Goal: Find specific page/section: Find specific page/section

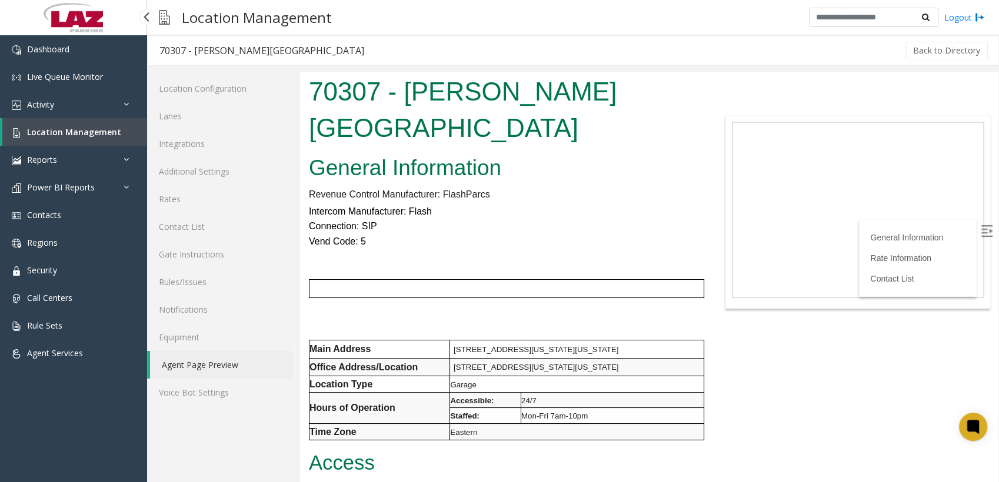
click at [36, 65] on link "Location Management" at bounding box center [74, 132] width 145 height 28
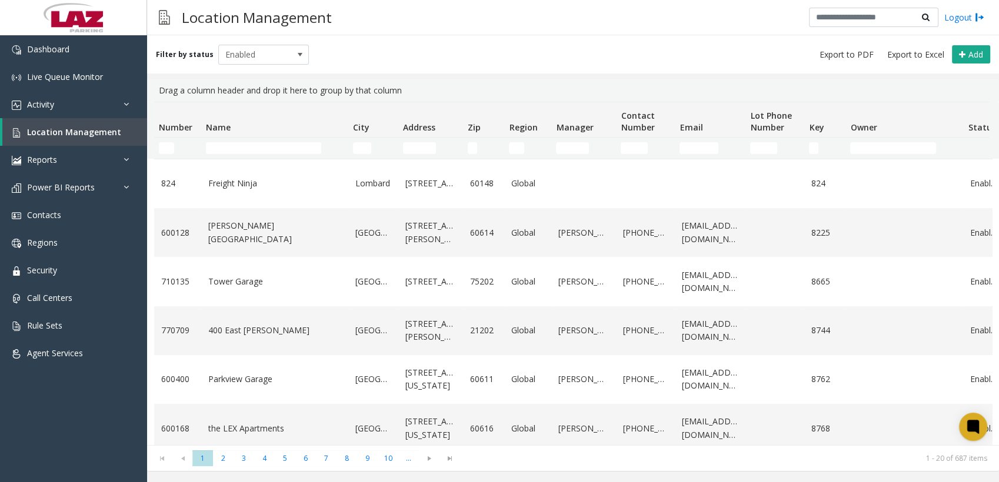
click at [255, 65] on td "Name Filter" at bounding box center [274, 148] width 147 height 21
click at [254, 65] on td "Name Filter" at bounding box center [274, 148] width 147 height 21
click at [255, 65] on input "Name Filter" at bounding box center [263, 148] width 115 height 12
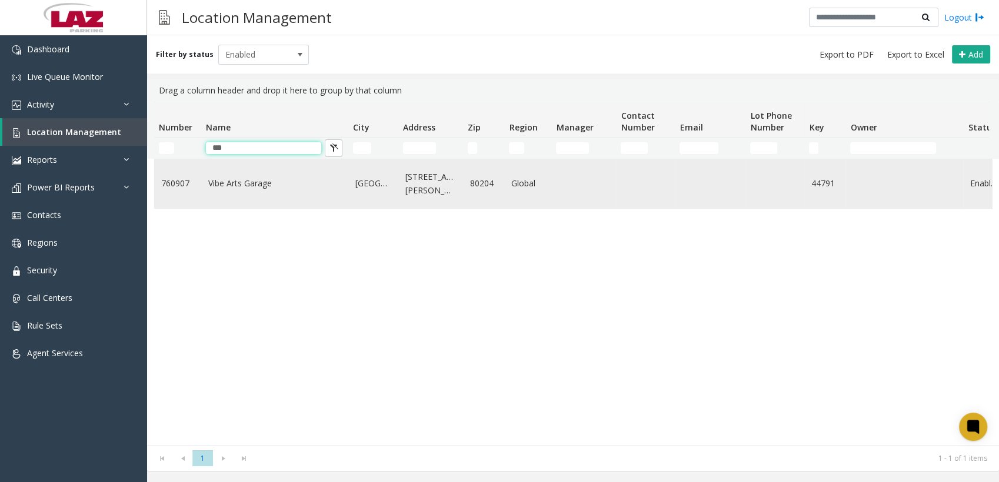
type input "***"
click at [247, 65] on link "Vibe Arts Garage" at bounding box center [274, 183] width 133 height 13
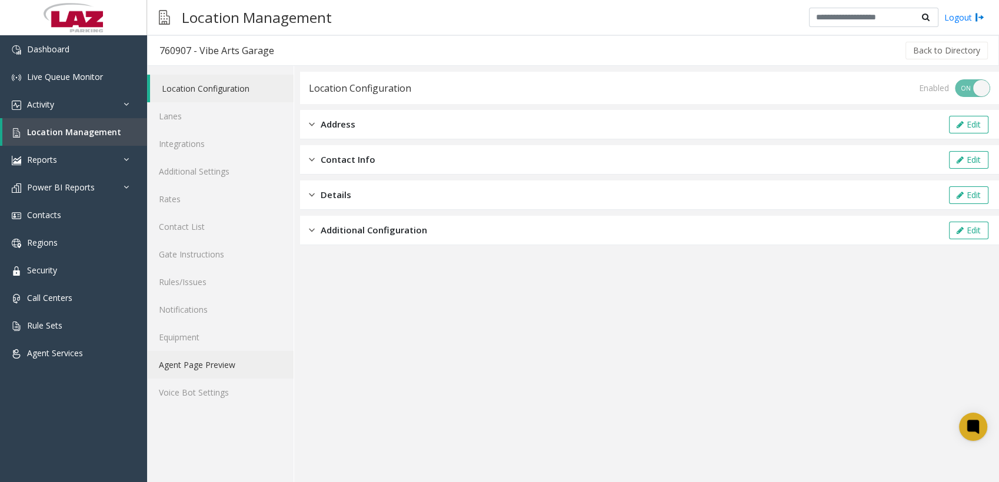
click at [215, 65] on link "Agent Page Preview" at bounding box center [220, 365] width 146 height 28
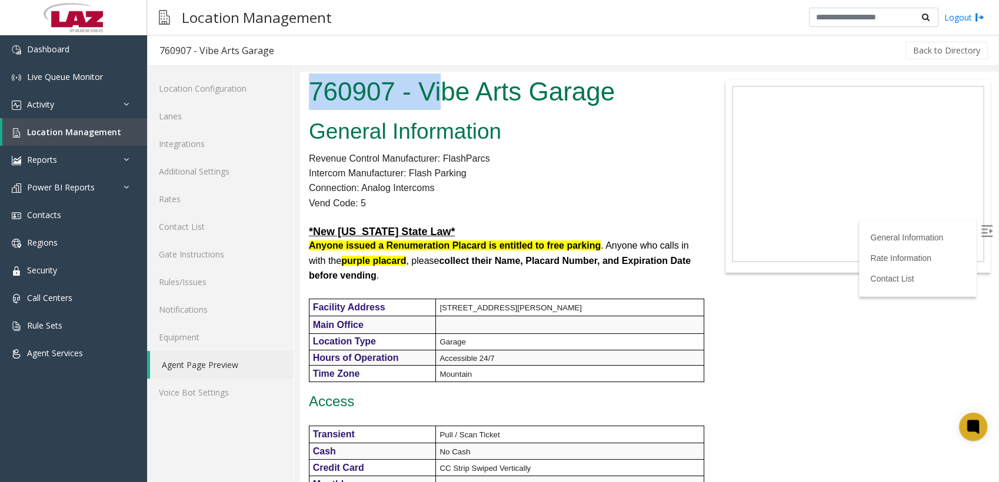
drag, startPoint x: 310, startPoint y: 82, endPoint x: 442, endPoint y: 112, distance: 135.8
click at [336, 65] on div "760907 - Vibe Arts Garage" at bounding box center [503, 93] width 407 height 43
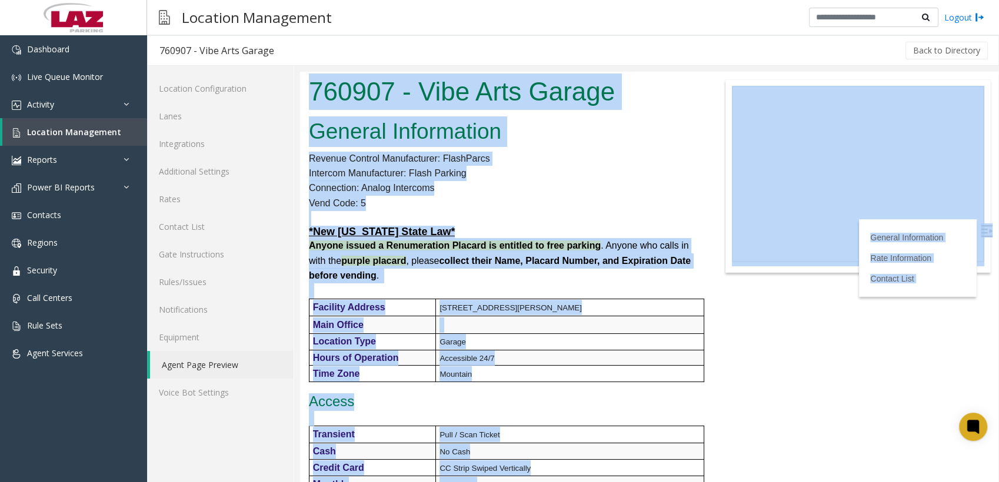
copy body "087630 - Lore Ipsu Dolors Ametcon Adipiscinge Seddoei Tempori Utlaboreetdo: Mag…"
click at [336, 65] on p "Connection: Analog Intercoms" at bounding box center [503, 188] width 389 height 15
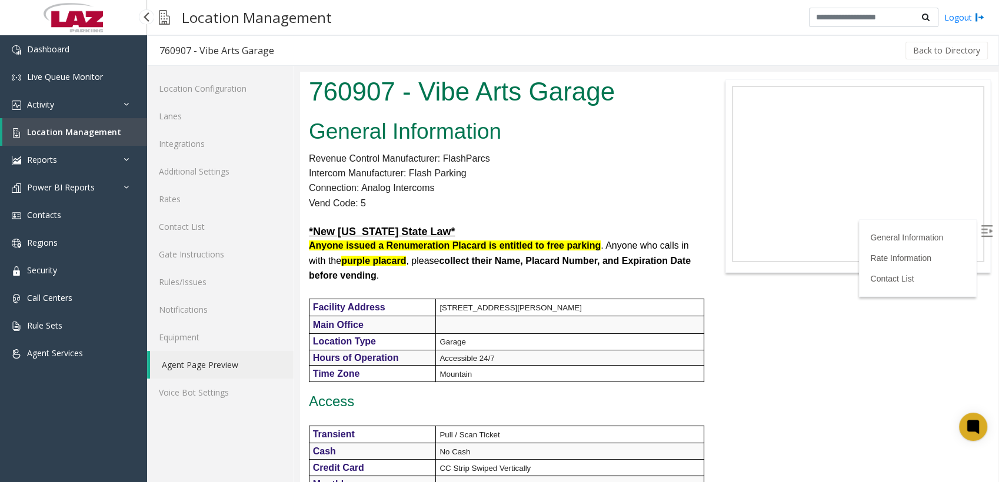
click at [76, 65] on span "Location Management" at bounding box center [74, 131] width 94 height 11
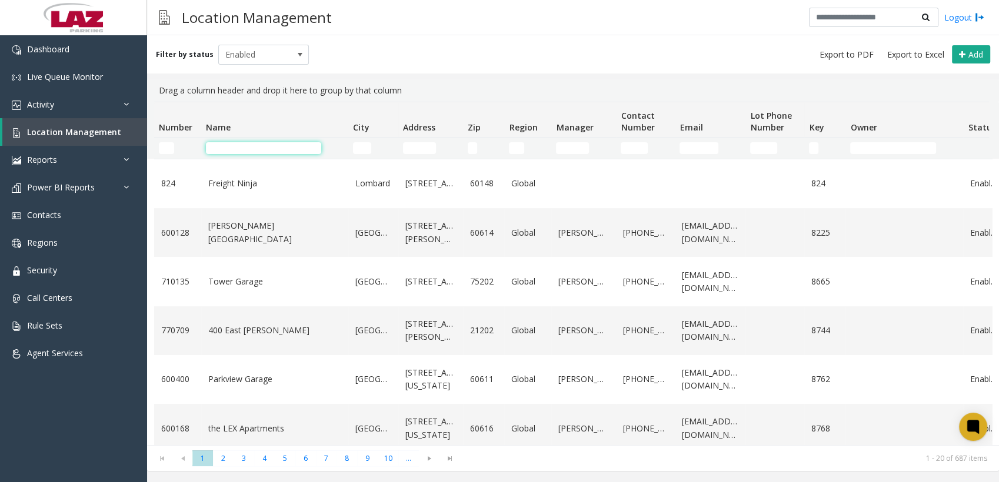
click at [259, 65] on input "Name Filter" at bounding box center [263, 148] width 115 height 12
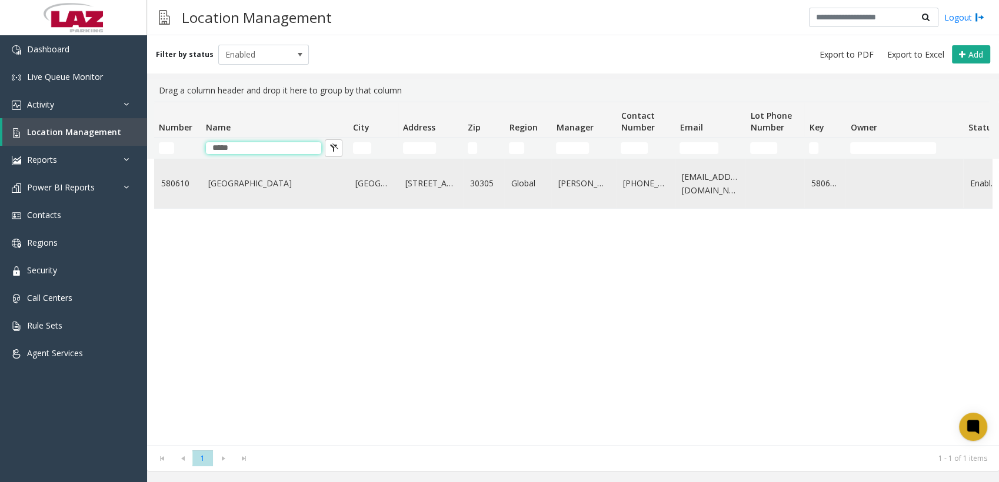
type input "*****"
click at [219, 65] on link "[GEOGRAPHIC_DATA]" at bounding box center [274, 183] width 133 height 13
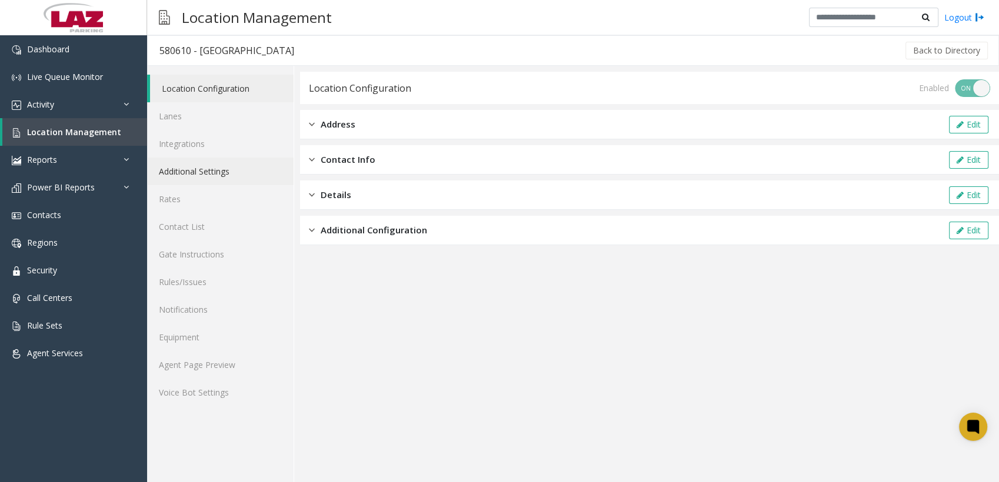
click at [187, 65] on link "Additional Settings" at bounding box center [220, 172] width 146 height 28
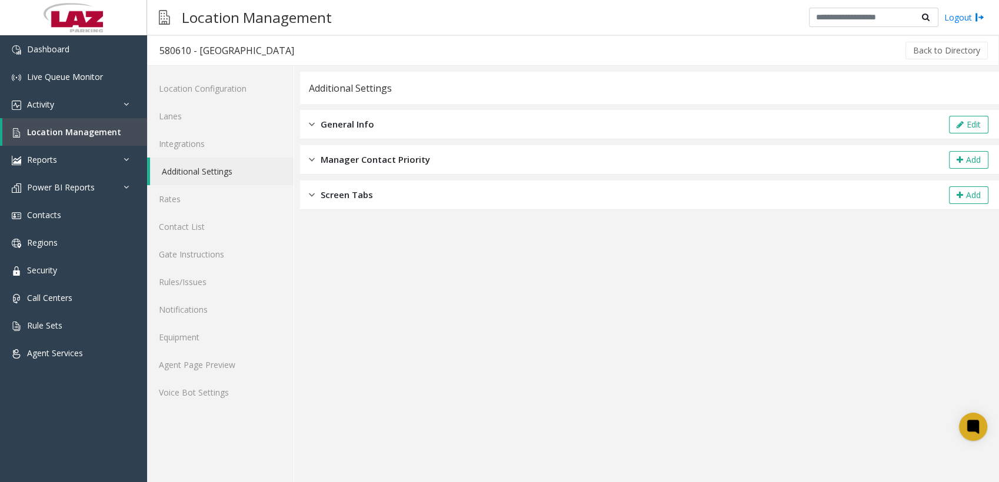
click at [336, 65] on span "General Info" at bounding box center [348, 125] width 54 height 14
